Goal: Check status: Check status

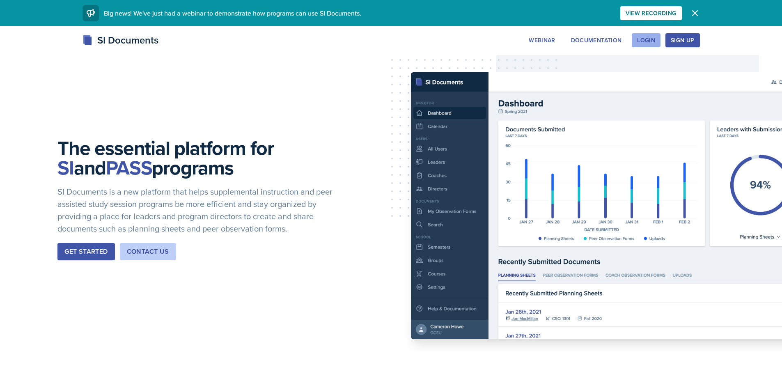
click at [646, 40] on div "Login" at bounding box center [646, 40] width 18 height 7
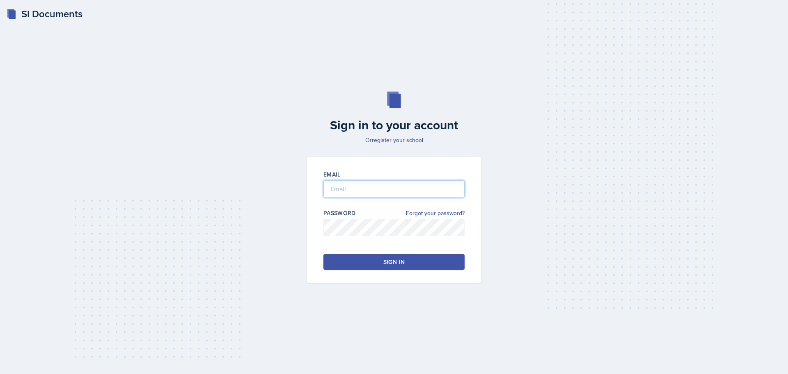
type input "[EMAIL_ADDRESS][DOMAIN_NAME]"
click at [332, 192] on input "[EMAIL_ADDRESS][DOMAIN_NAME]" at bounding box center [393, 188] width 141 height 17
click at [355, 264] on button "Sign in" at bounding box center [393, 262] width 141 height 16
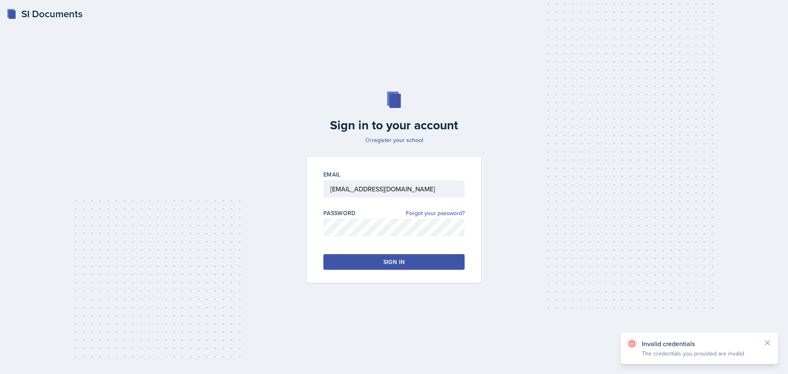
click at [383, 270] on div "Email [EMAIL_ADDRESS][DOMAIN_NAME] Password Forgot your password? Sign in" at bounding box center [394, 220] width 174 height 126
click at [385, 254] on button "Sign in" at bounding box center [393, 262] width 141 height 16
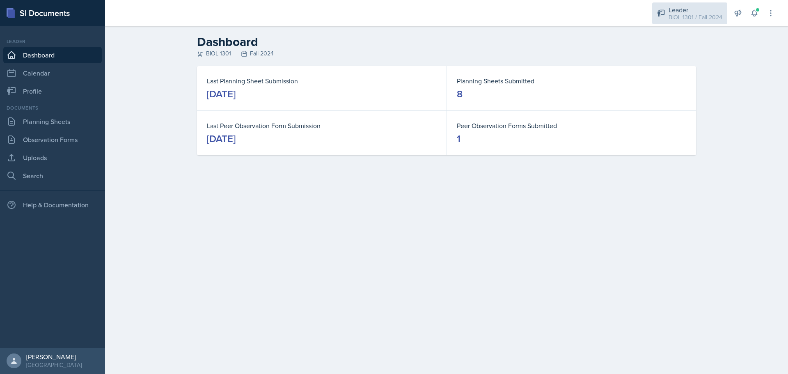
click at [666, 17] on div "Leader BIOL 1301 / Fall 2024" at bounding box center [689, 13] width 75 height 22
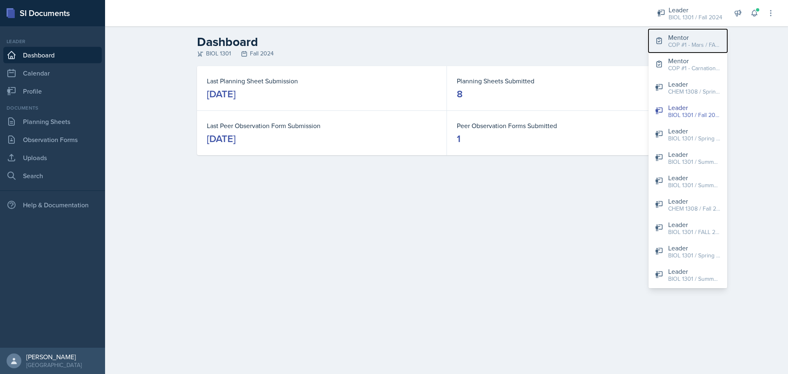
click at [689, 47] on div "COP #1 - Mars / FALL 2025" at bounding box center [694, 45] width 53 height 9
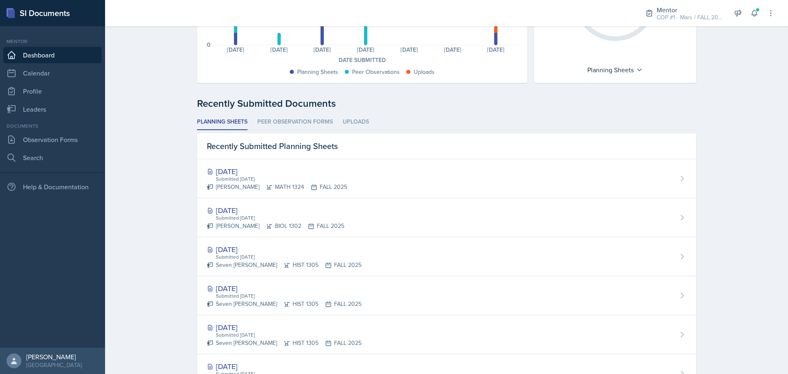
scroll to position [164, 0]
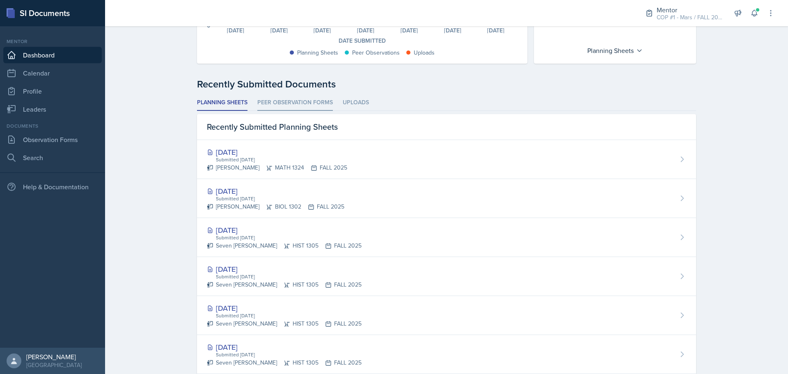
click at [284, 109] on li "Peer Observation Forms" at bounding box center [295, 103] width 76 height 16
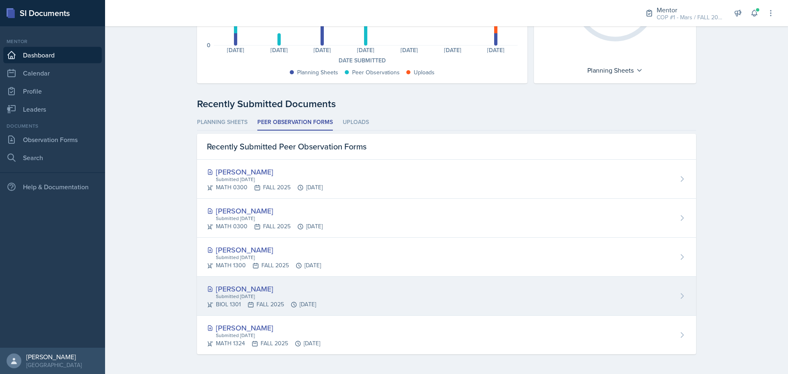
click at [270, 289] on div "[PERSON_NAME]" at bounding box center [261, 288] width 109 height 11
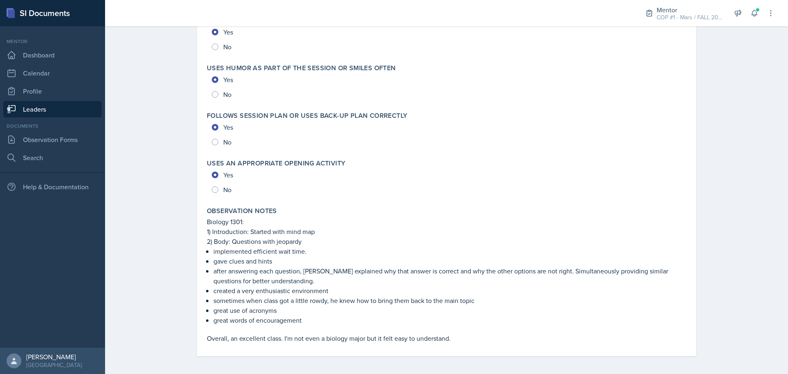
scroll to position [1811, 0]
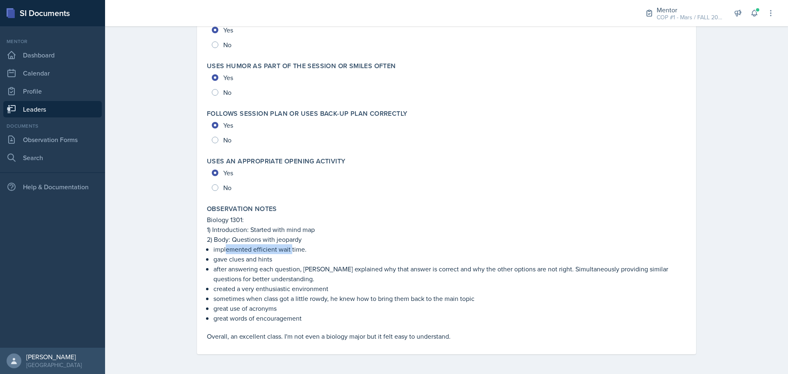
drag, startPoint x: 252, startPoint y: 247, endPoint x: 288, endPoint y: 248, distance: 36.1
click at [288, 248] on p "implemented efficient wait time." at bounding box center [449, 249] width 473 height 10
click at [250, 260] on p "gave clues and hints" at bounding box center [449, 259] width 473 height 10
drag, startPoint x: 211, startPoint y: 259, endPoint x: 267, endPoint y: 261, distance: 56.3
click at [267, 261] on p "gave clues and hints" at bounding box center [449, 259] width 473 height 10
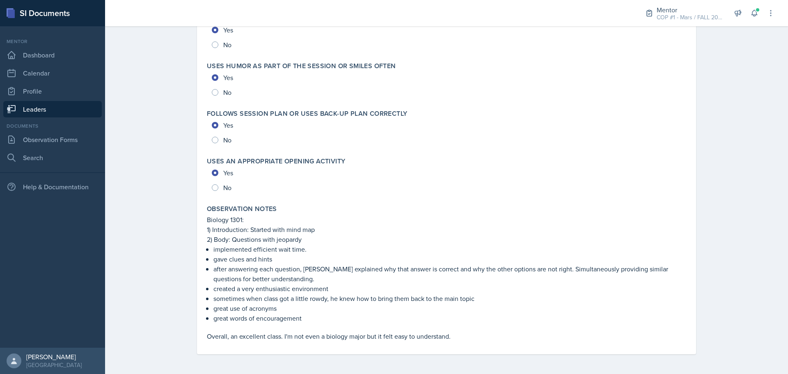
click at [239, 275] on p "after answering each question, [PERSON_NAME] explained why that answer is corre…" at bounding box center [449, 274] width 473 height 20
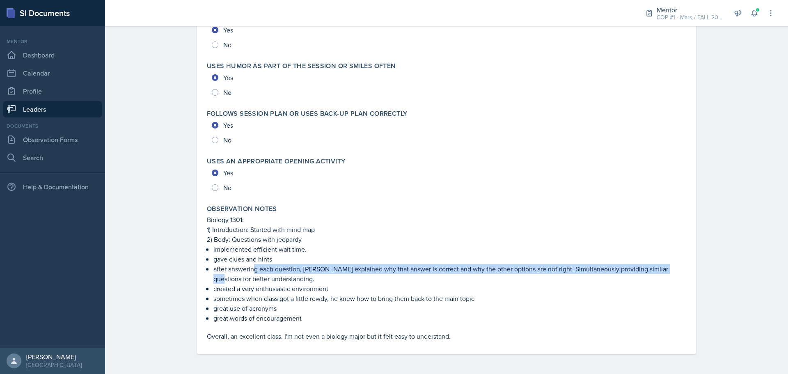
drag, startPoint x: 256, startPoint y: 266, endPoint x: 674, endPoint y: 271, distance: 417.9
click at [674, 271] on p "after answering each question, [PERSON_NAME] explained why that answer is corre…" at bounding box center [449, 274] width 473 height 20
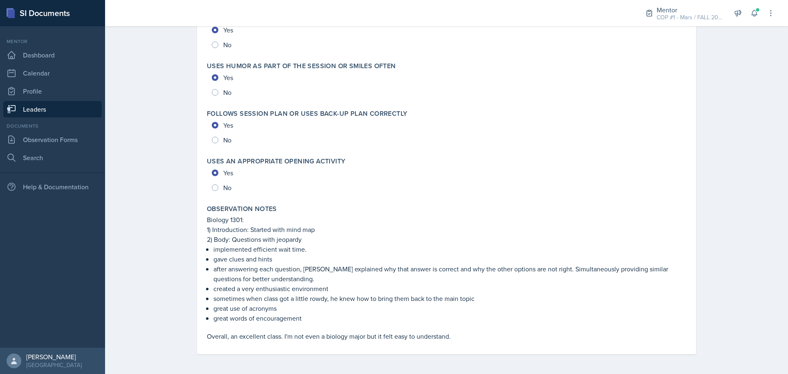
click at [309, 297] on p "sometimes when class got a little rowdy, he knew how to bring them back to the …" at bounding box center [449, 298] width 473 height 10
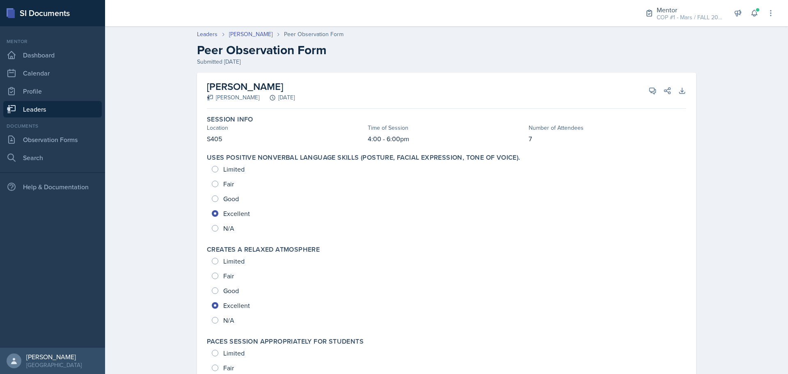
scroll to position [0, 0]
click at [205, 34] on link "Leaders" at bounding box center [207, 34] width 21 height 9
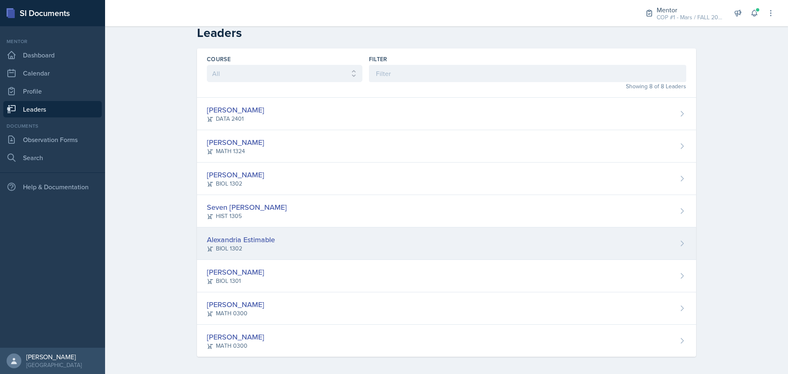
scroll to position [11, 0]
click at [241, 242] on div "Alexandria Estimable" at bounding box center [241, 236] width 68 height 11
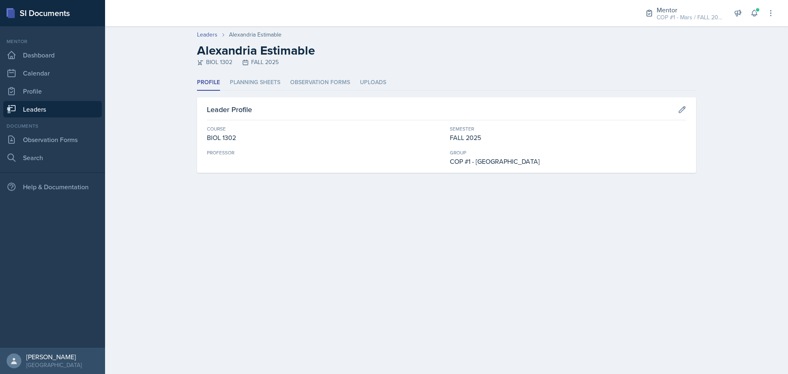
click at [259, 92] on div "Profile Planning Sheets Observation Forms Uploads Profile Planning Sheets Obser…" at bounding box center [446, 124] width 499 height 98
click at [261, 84] on li "Planning Sheets" at bounding box center [255, 83] width 50 height 16
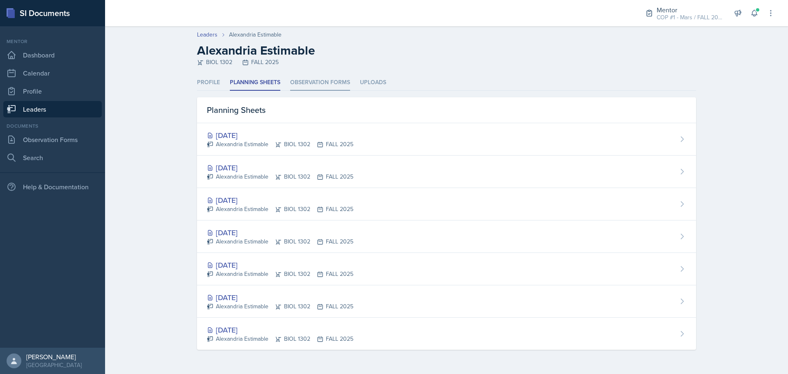
drag, startPoint x: 313, startPoint y: 84, endPoint x: 327, endPoint y: 84, distance: 14.0
click at [313, 84] on li "Observation Forms" at bounding box center [320, 83] width 60 height 16
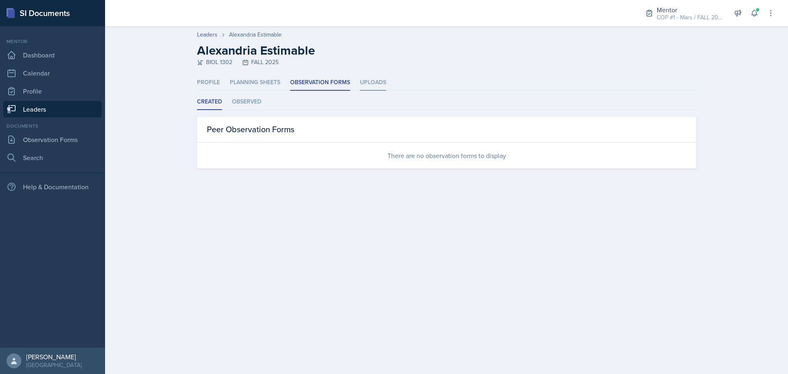
click at [367, 79] on li "Uploads" at bounding box center [373, 83] width 26 height 16
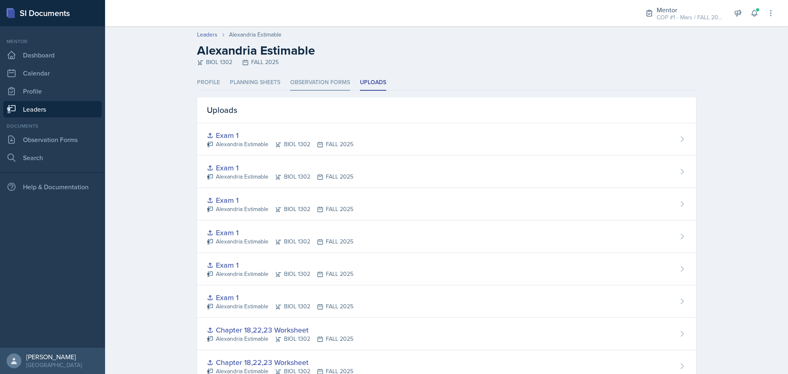
click at [300, 85] on li "Observation Forms" at bounding box center [320, 83] width 60 height 16
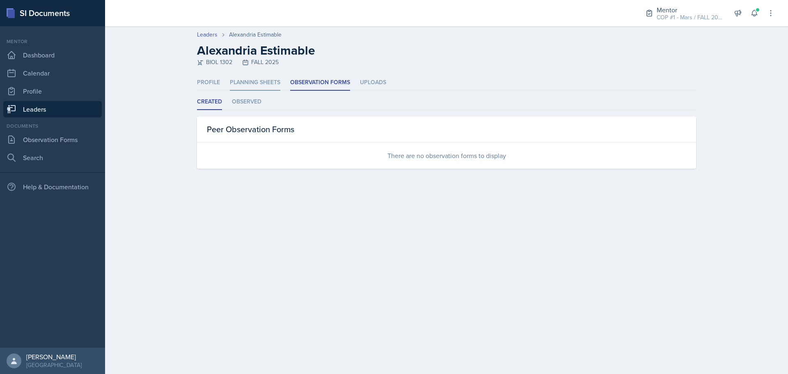
click at [246, 85] on li "Planning Sheets" at bounding box center [255, 83] width 50 height 16
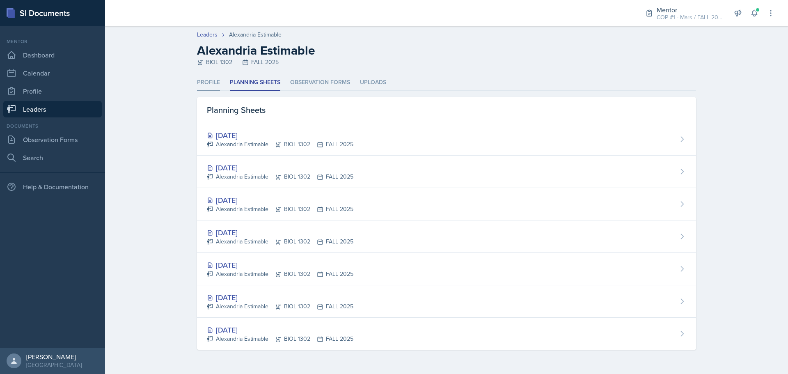
click at [216, 85] on li "Profile" at bounding box center [208, 83] width 23 height 16
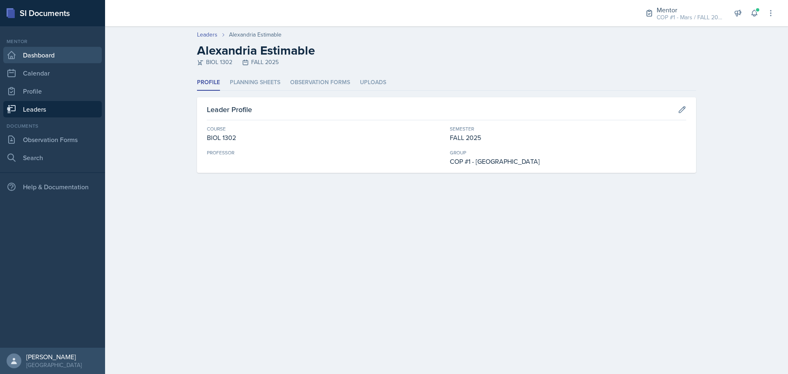
click at [44, 57] on link "Dashboard" at bounding box center [52, 55] width 99 height 16
